Goal: Task Accomplishment & Management: Complete application form

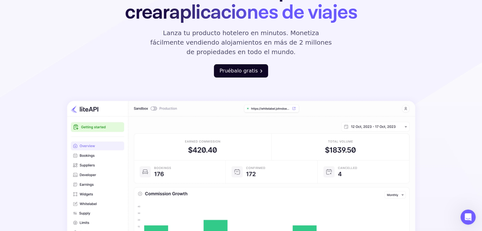
scroll to position [84, 0]
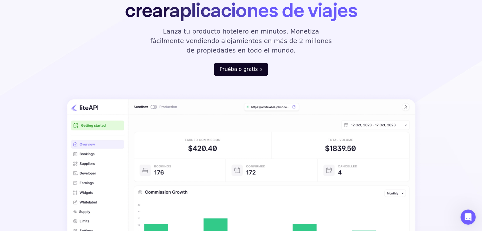
click at [234, 72] on font "Pruébalo gratis" at bounding box center [238, 69] width 38 height 6
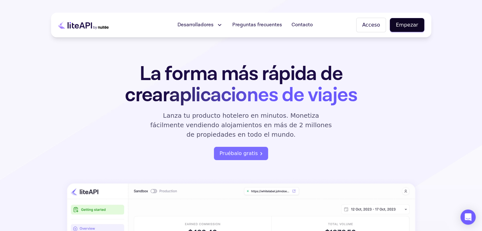
click at [391, 103] on div "La forma más rápida de crear aplicaciones de viajes Lanza tu producto hotelero …" at bounding box center [241, 228] width 380 height 331
click at [371, 26] on font "Acceso" at bounding box center [371, 25] width 18 height 6
